Goal: Information Seeking & Learning: Learn about a topic

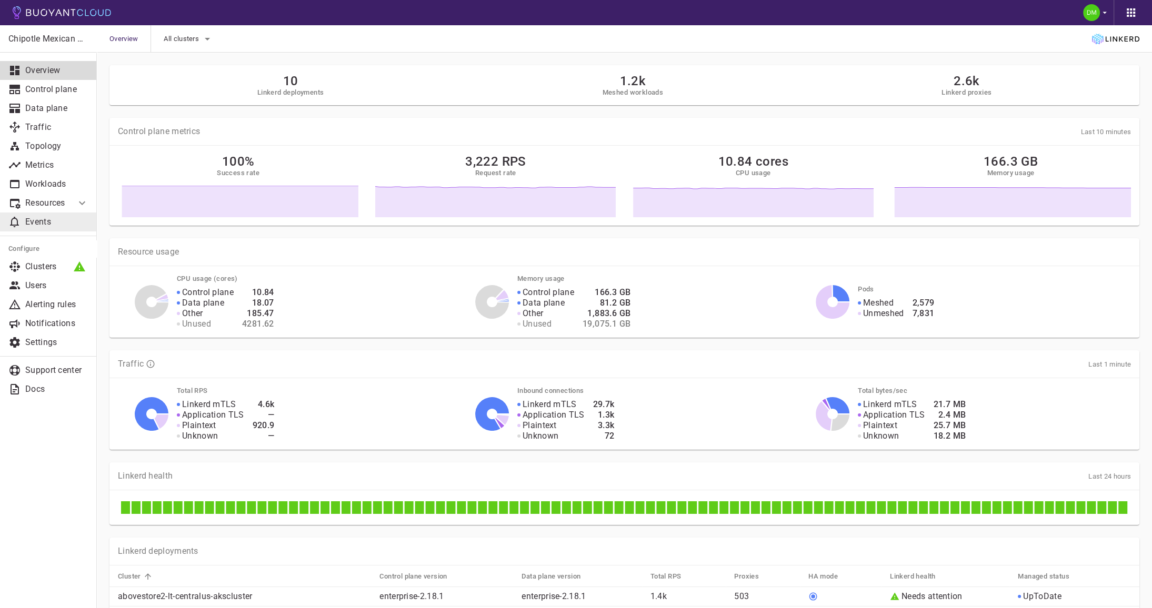
click at [60, 228] on link "Events" at bounding box center [48, 222] width 97 height 19
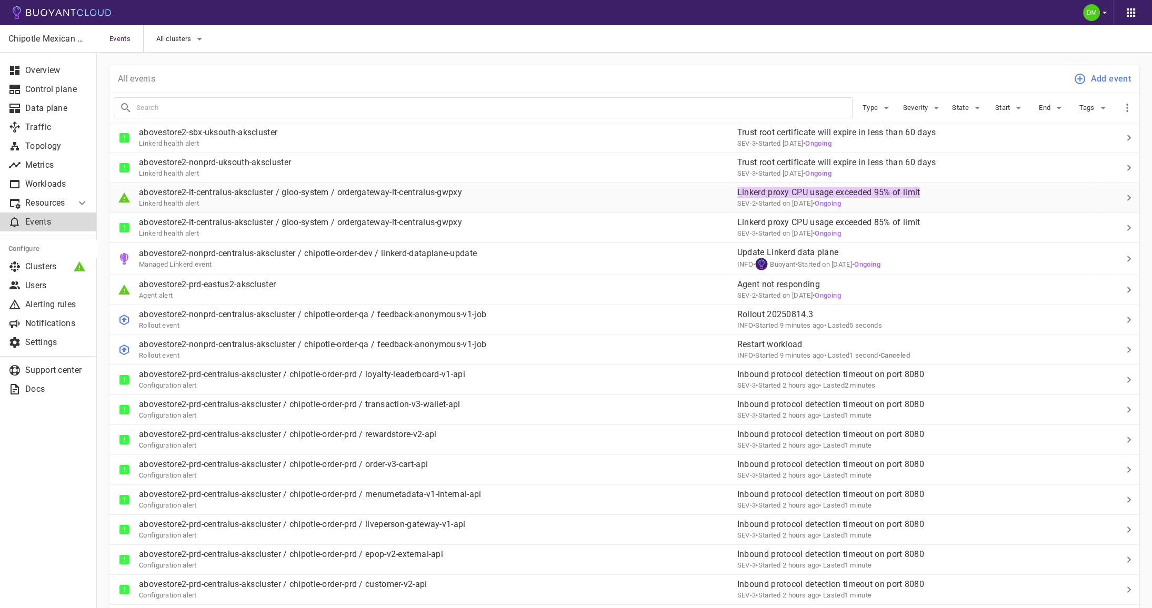
drag, startPoint x: 929, startPoint y: 195, endPoint x: 737, endPoint y: 194, distance: 191.6
click at [737, 194] on td "Linkerd proxy CPU usage exceeded 95% of limit SEV-2 • Started on Jun 20 • Ongoi…" at bounding box center [911, 198] width 364 height 30
copy p "Linkerd proxy CPU usage exceeded 95% of limit"
click at [247, 196] on p "abovestore2-lt-centralus-akscluster / gloo-system / ordergateway-lt-centralus-g…" at bounding box center [300, 192] width 323 height 11
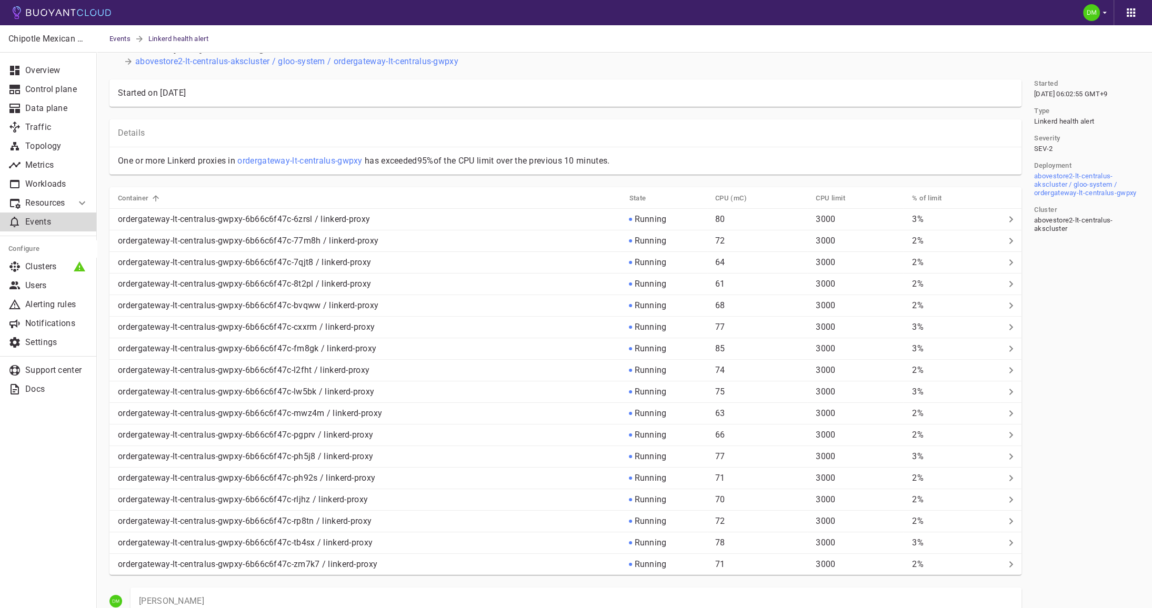
scroll to position [27, 0]
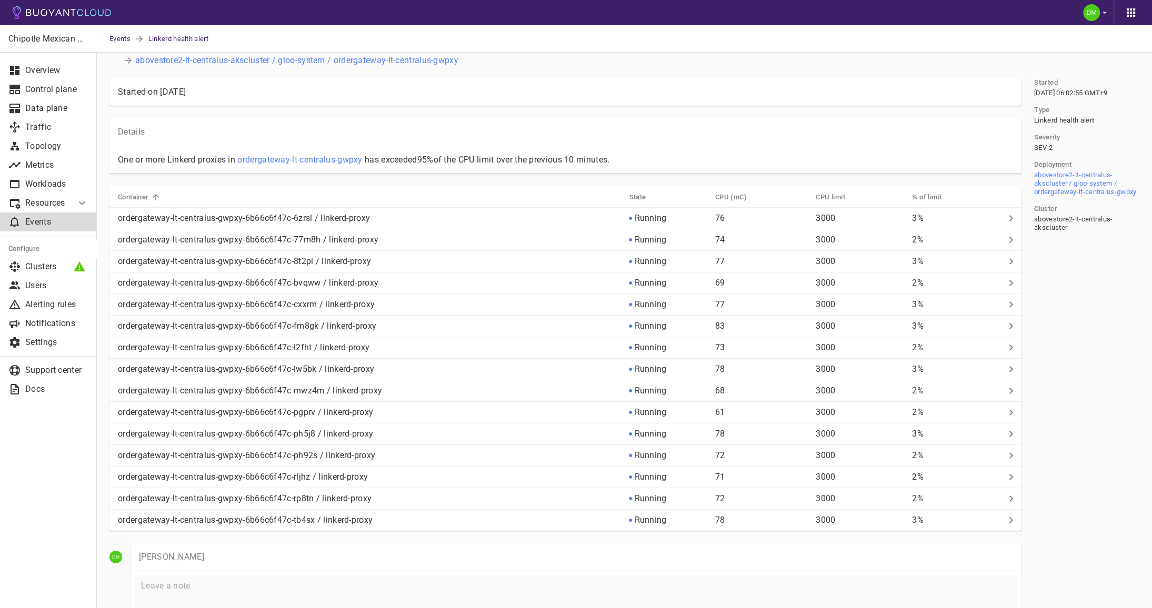
click at [57, 222] on p "Events" at bounding box center [56, 222] width 63 height 11
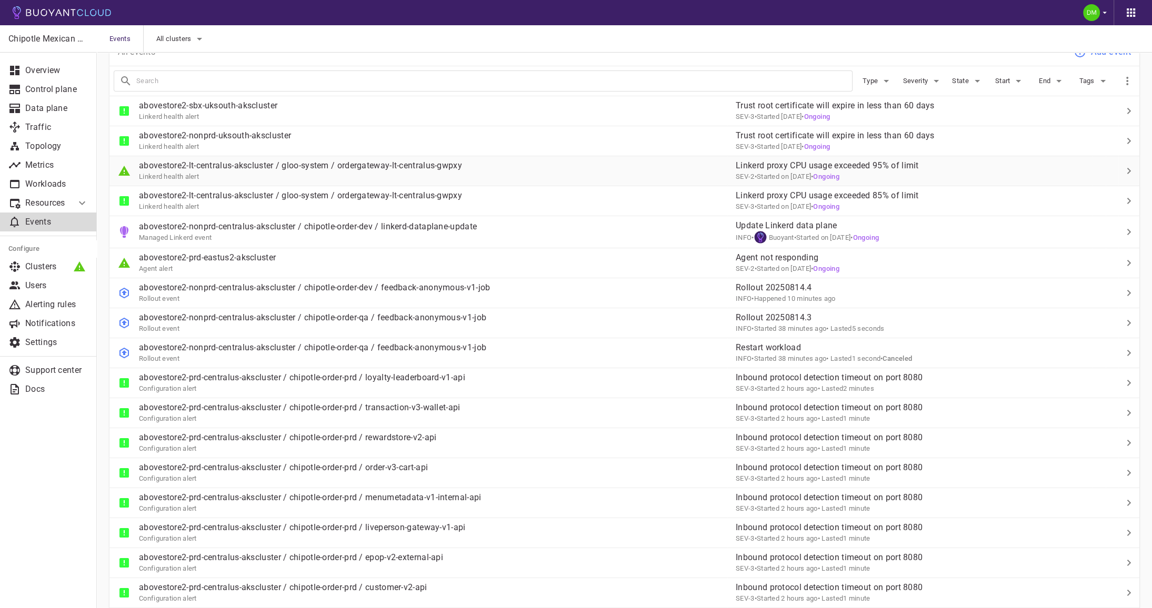
click at [1108, 181] on td at bounding box center [1112, 171] width 13 height 30
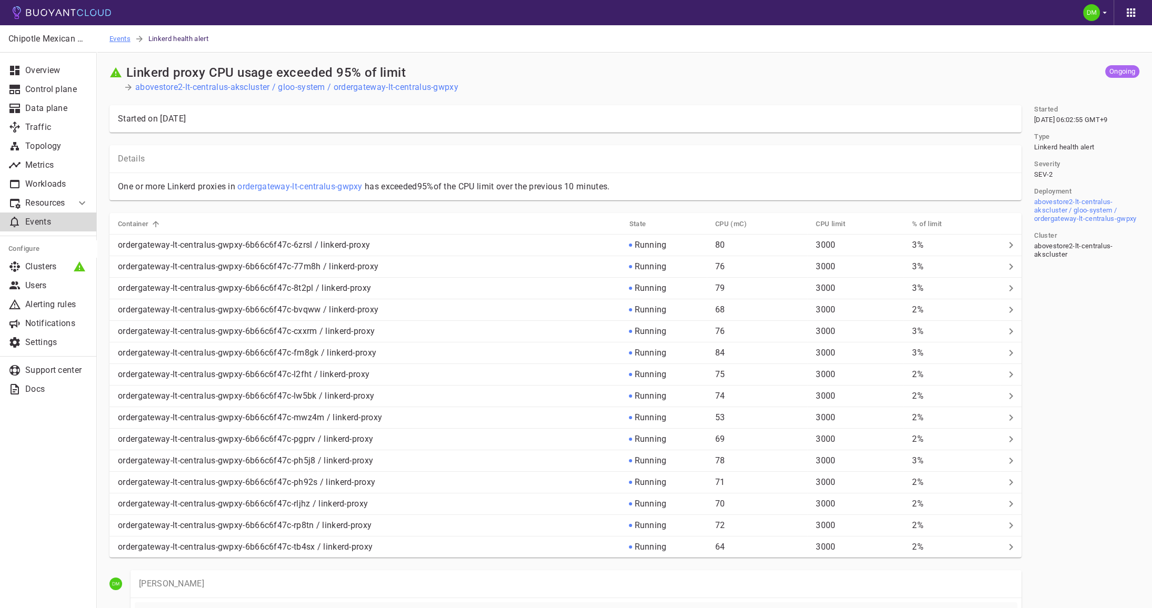
click at [122, 38] on span "Events" at bounding box center [121, 38] width 25 height 27
